Goal: Ask a question

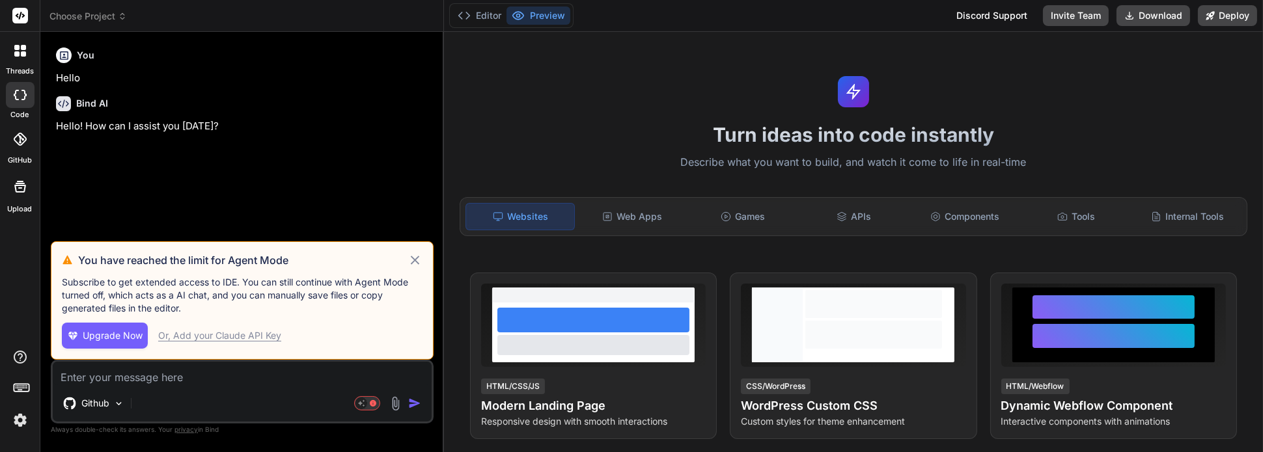
type textarea "x"
click at [973, 18] on div "Discord Support" at bounding box center [992, 15] width 87 height 21
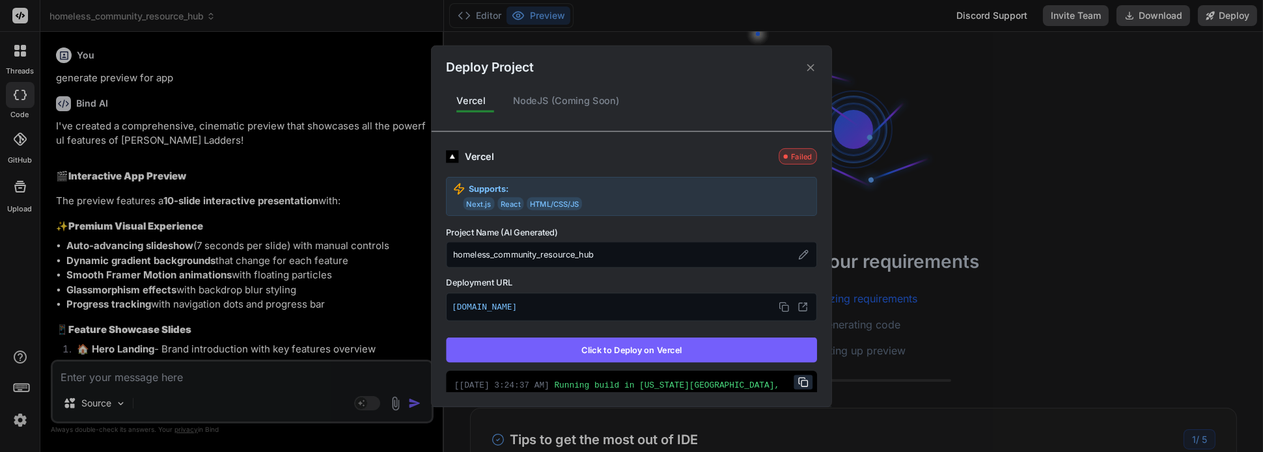
scroll to position [146, 0]
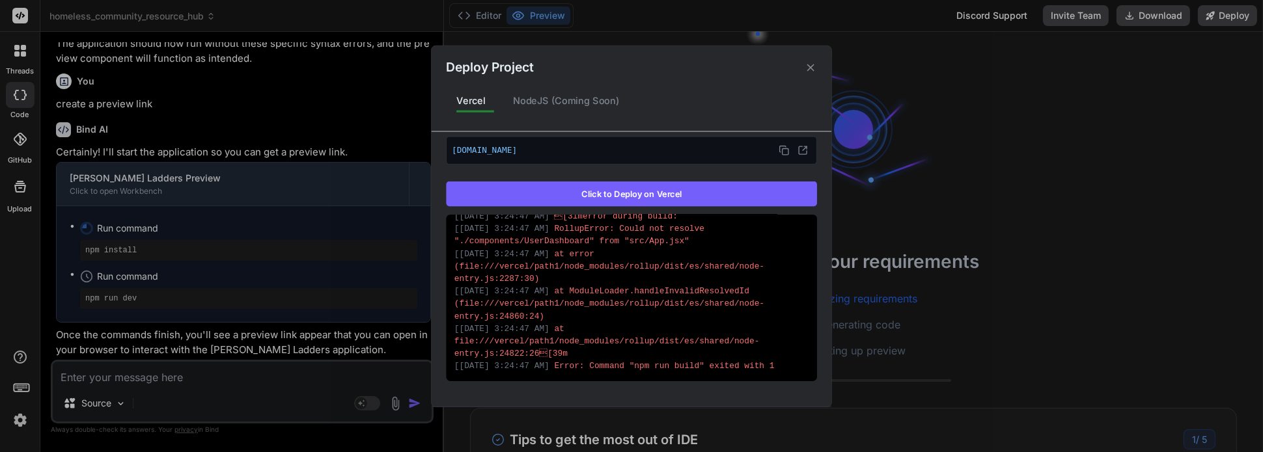
click at [811, 69] on icon at bounding box center [811, 67] width 12 height 12
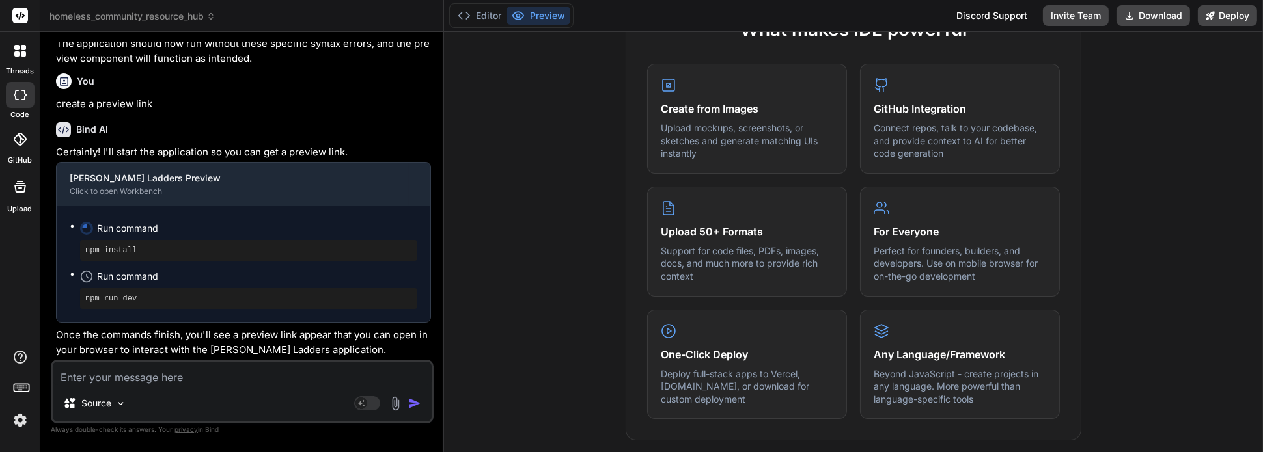
scroll to position [0, 0]
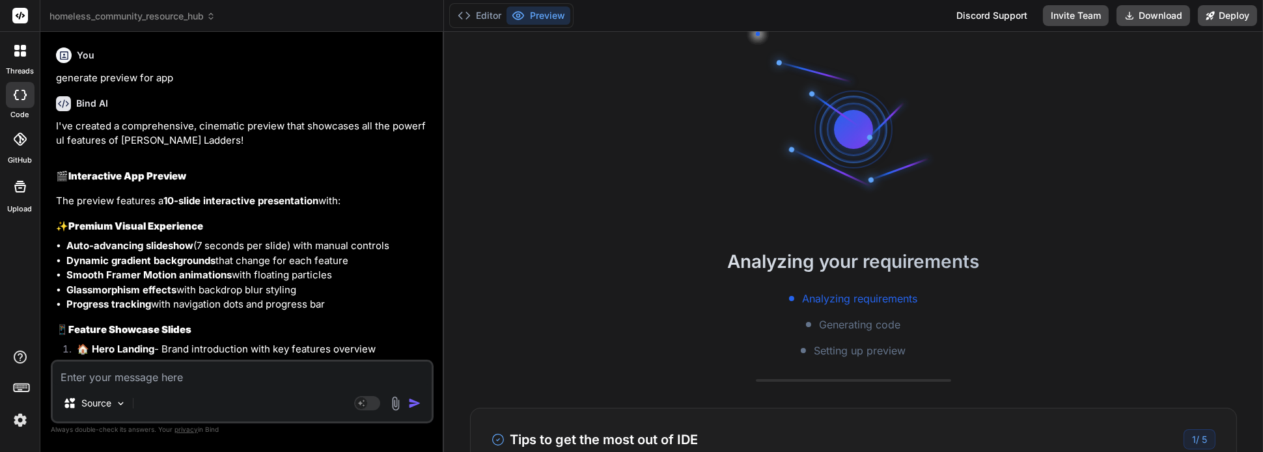
scroll to position [146, 0]
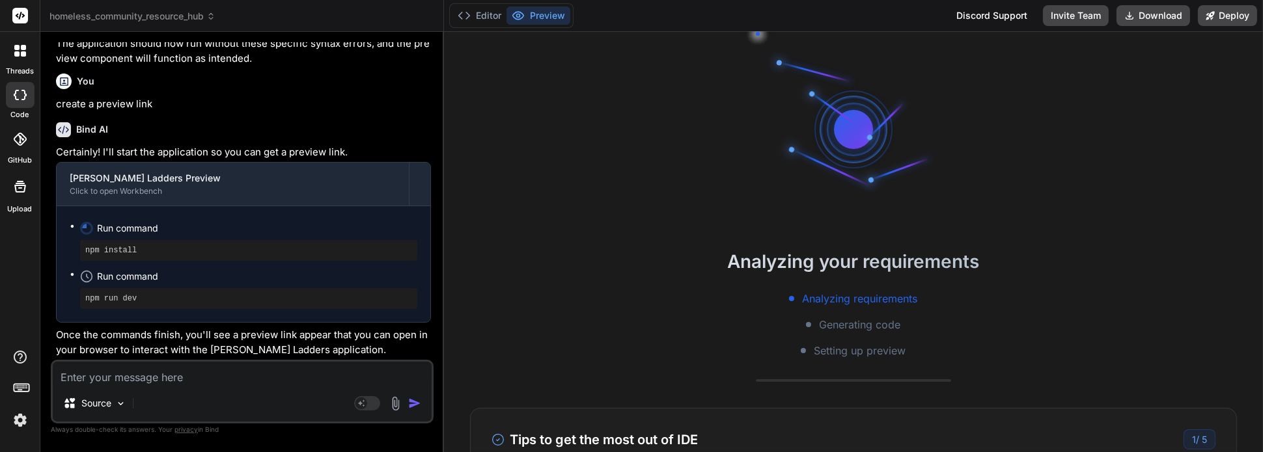
click at [124, 128] on div "Bind AI" at bounding box center [243, 129] width 375 height 15
click at [977, 20] on div "Discord Support" at bounding box center [992, 15] width 87 height 21
